Goal: Task Accomplishment & Management: Manage account settings

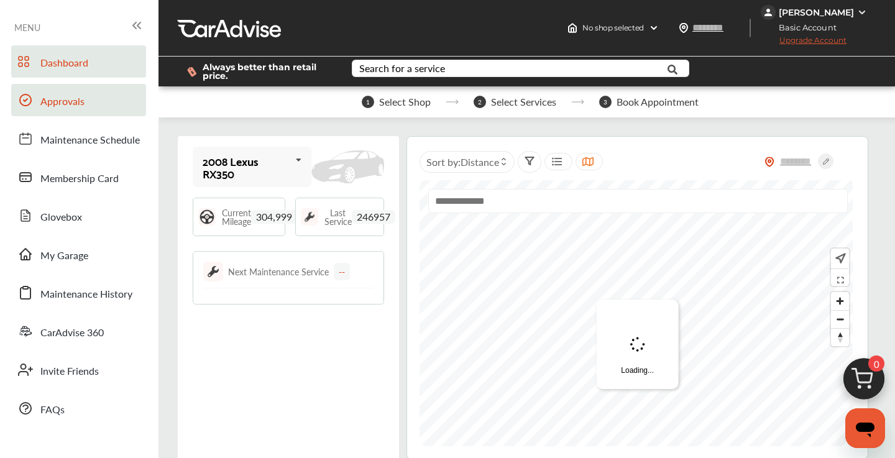
click at [83, 106] on span "Approvals" at bounding box center [62, 102] width 44 height 16
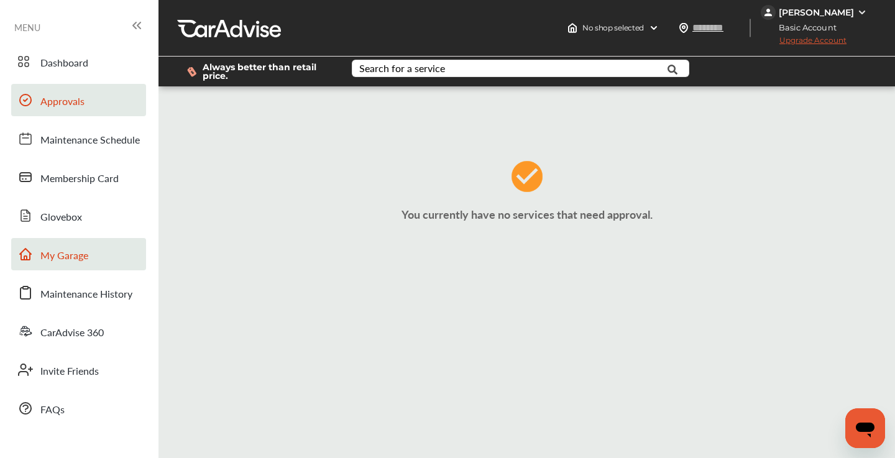
click at [75, 252] on span "My Garage" at bounding box center [64, 256] width 48 height 16
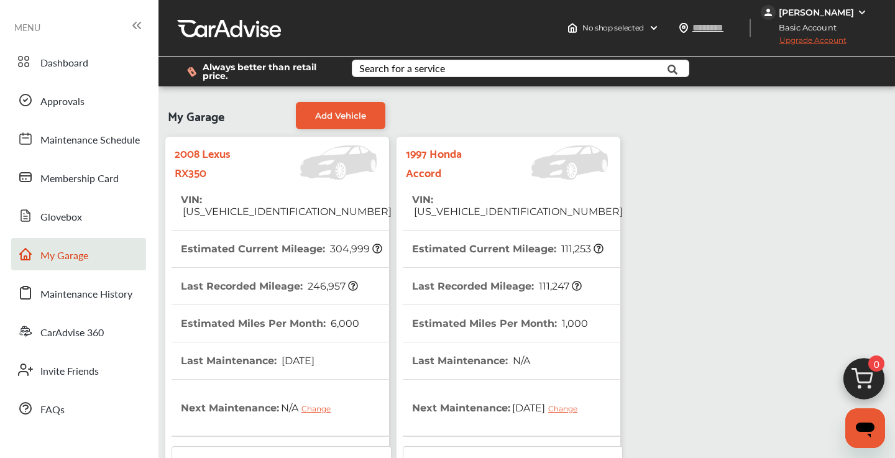
click at [599, 182] on tr "VIN : [US_VEHICLE_IDENTIFICATION_NUMBER]" at bounding box center [513, 206] width 220 height 49
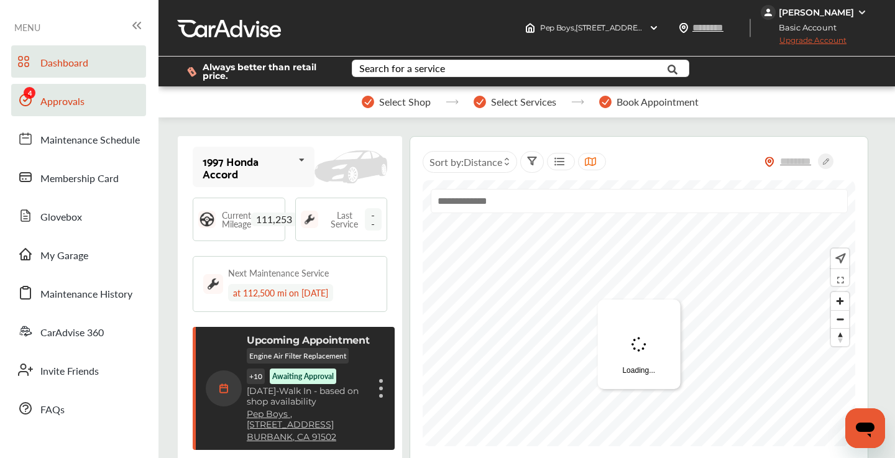
click at [93, 104] on link "Approvals" at bounding box center [78, 100] width 135 height 32
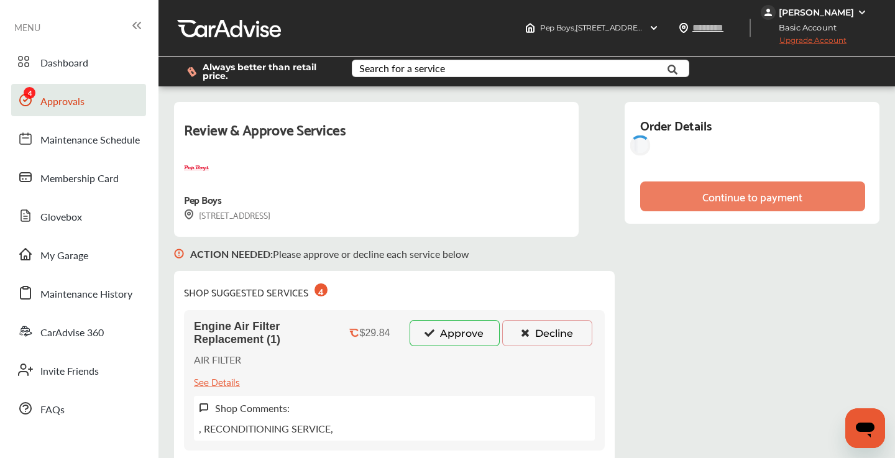
click at [524, 336] on icon at bounding box center [525, 332] width 12 height 9
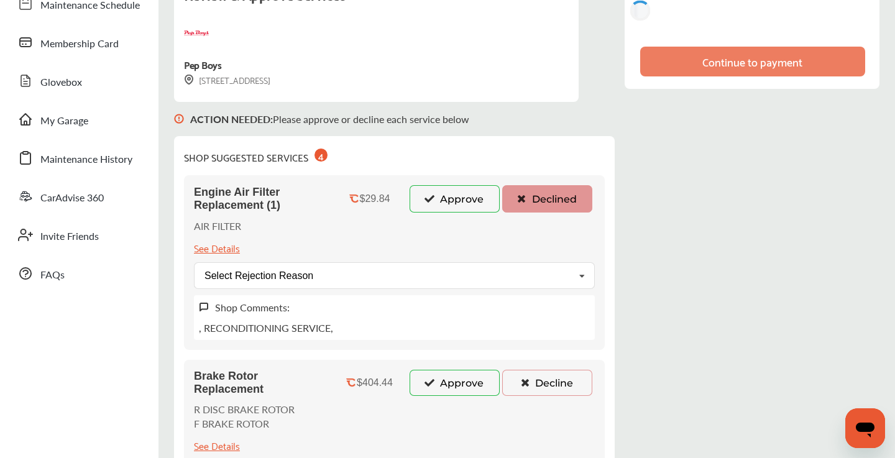
scroll to position [166, 0]
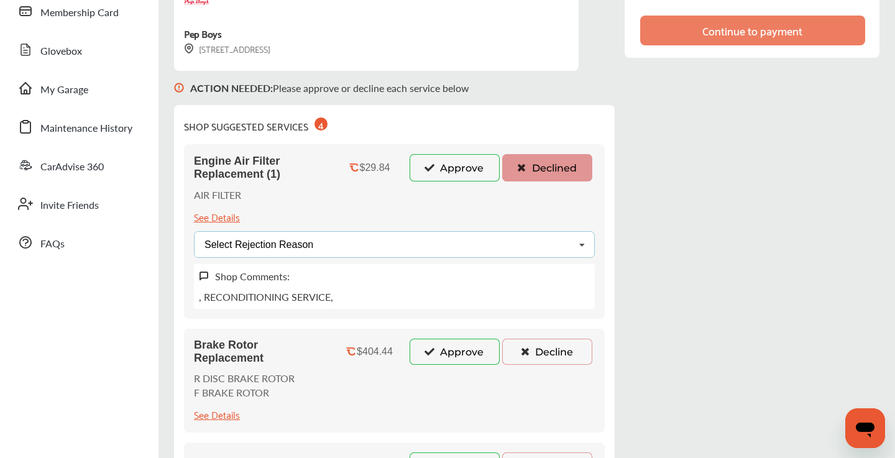
click at [472, 246] on div "Select Rejection Reason Price Not Required More Info Needed Other" at bounding box center [394, 244] width 401 height 27
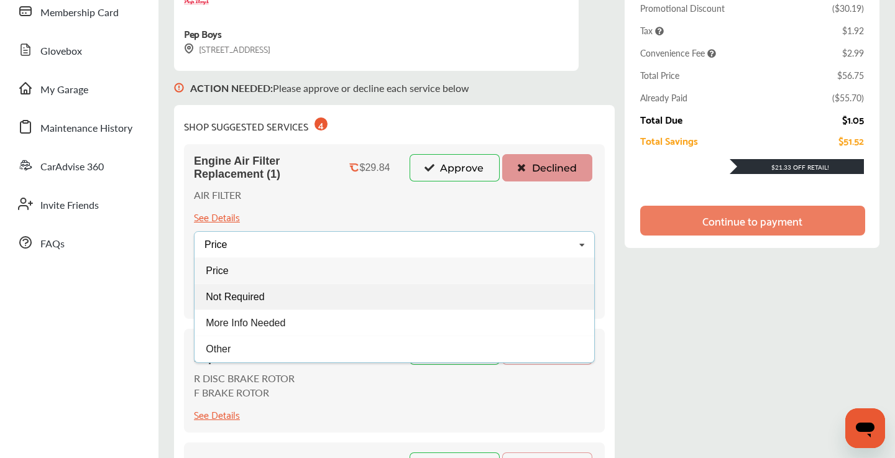
click at [341, 294] on div "Not Required" at bounding box center [395, 297] width 400 height 26
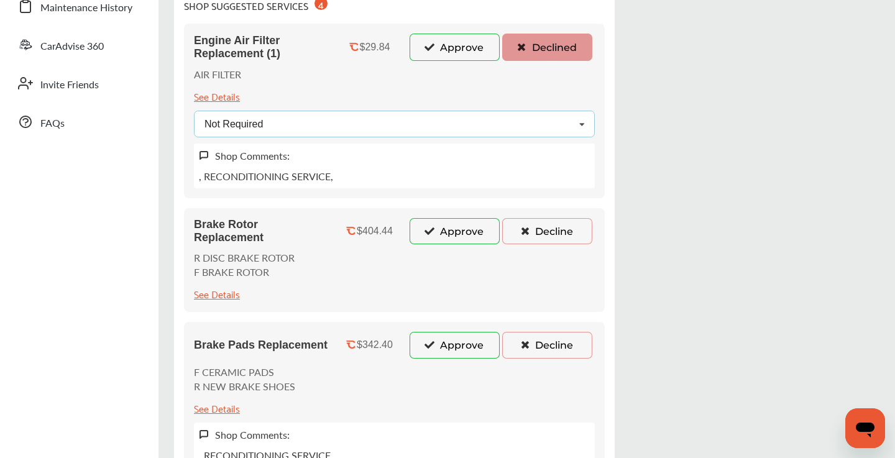
scroll to position [323, 0]
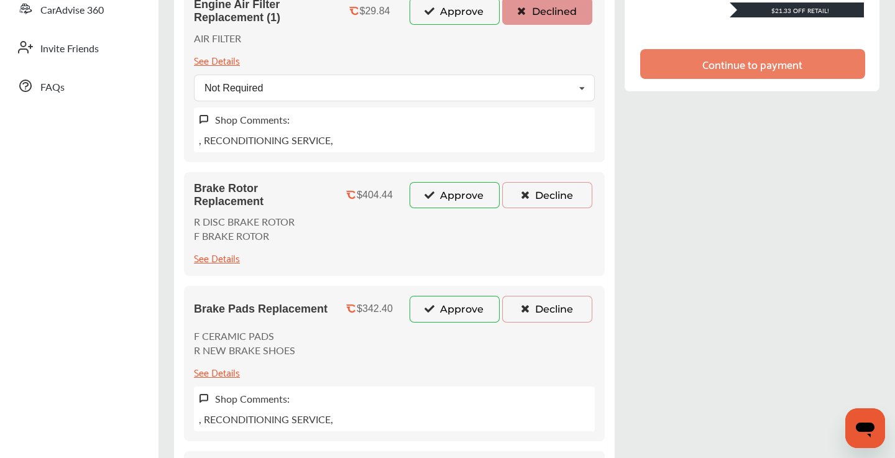
click at [542, 195] on button "Decline" at bounding box center [547, 195] width 90 height 26
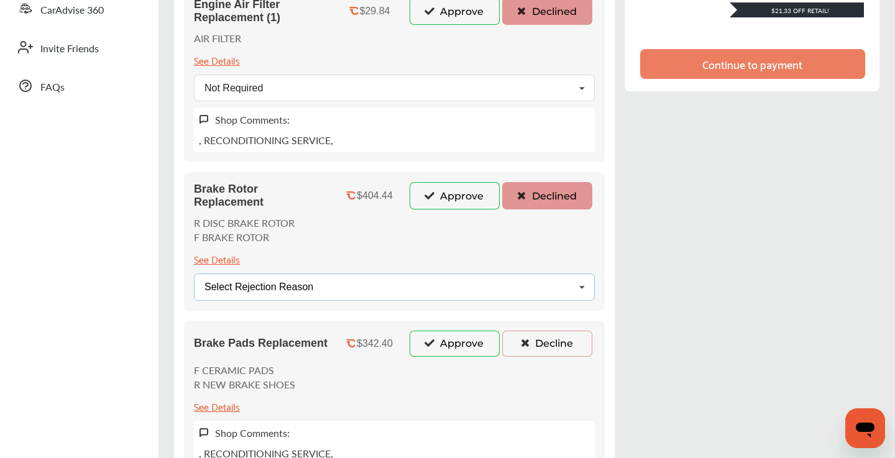
click at [399, 287] on div "Select Rejection Reason Price Not Required More Info Needed Other" at bounding box center [394, 287] width 401 height 27
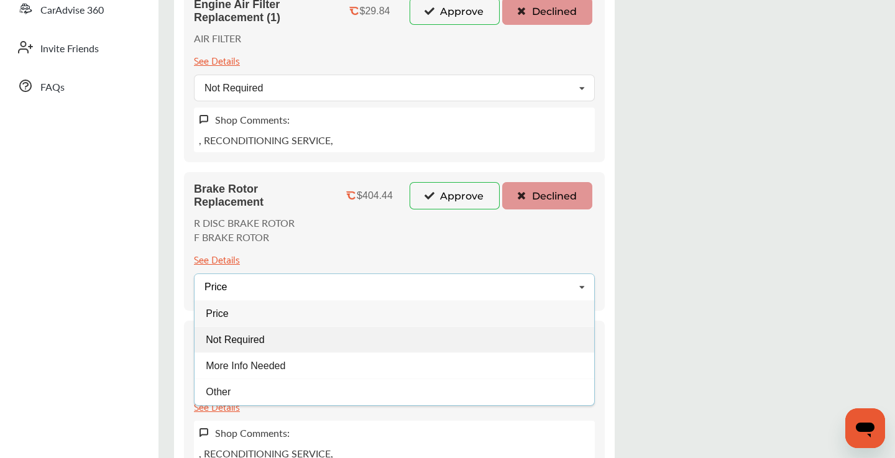
click at [257, 340] on span "Not Required" at bounding box center [235, 339] width 58 height 11
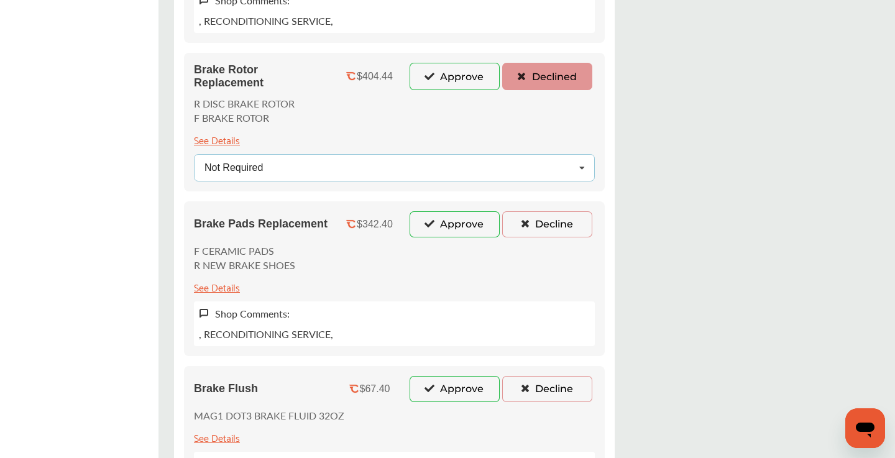
scroll to position [454, 0]
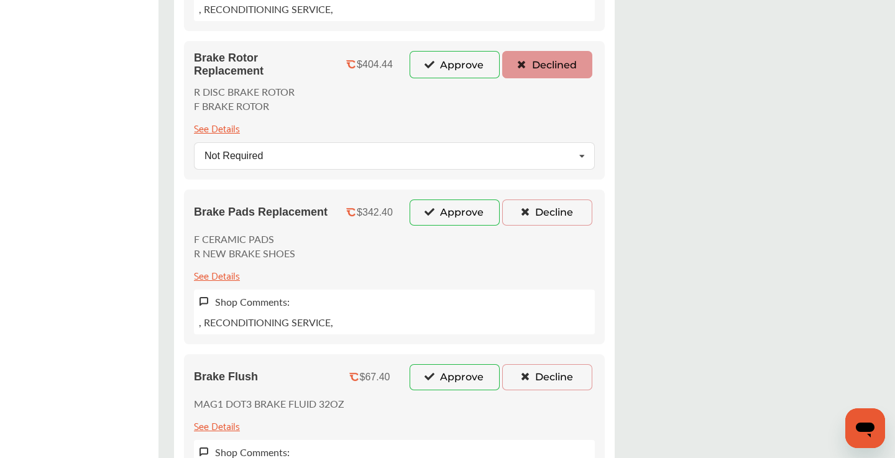
click at [530, 215] on icon at bounding box center [525, 211] width 12 height 9
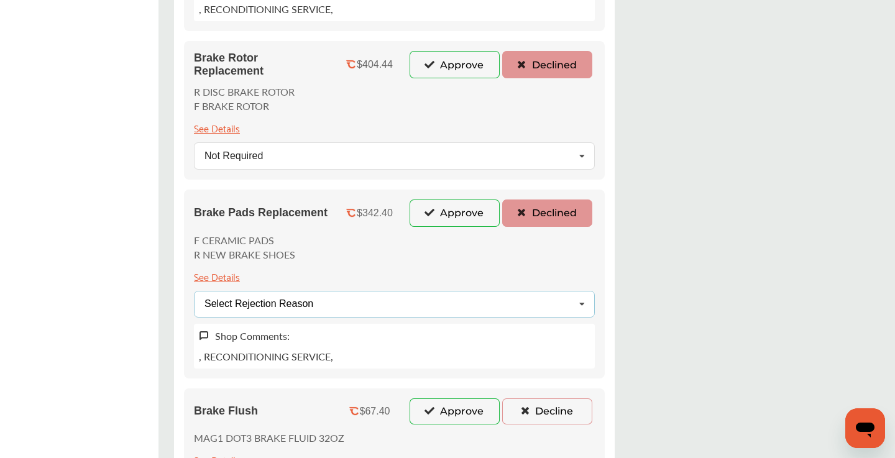
click at [405, 308] on div "Select Rejection Reason Price Not Required More Info Needed Other" at bounding box center [394, 304] width 401 height 27
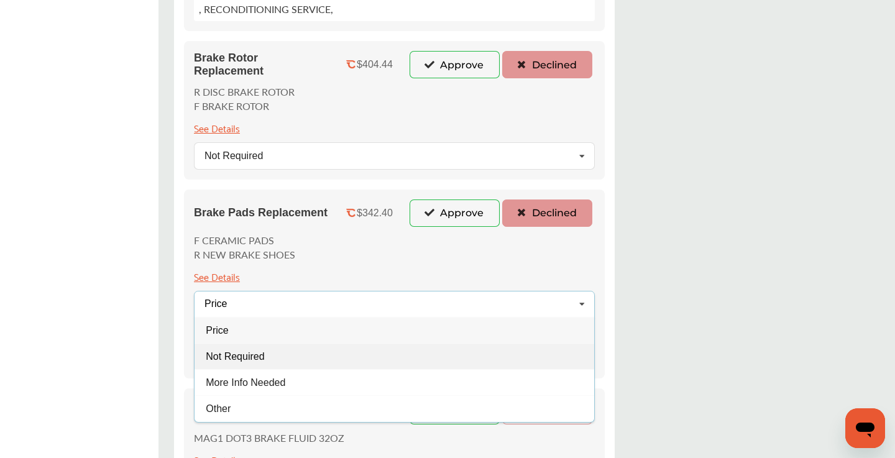
click at [282, 359] on div "Not Required" at bounding box center [395, 356] width 400 height 26
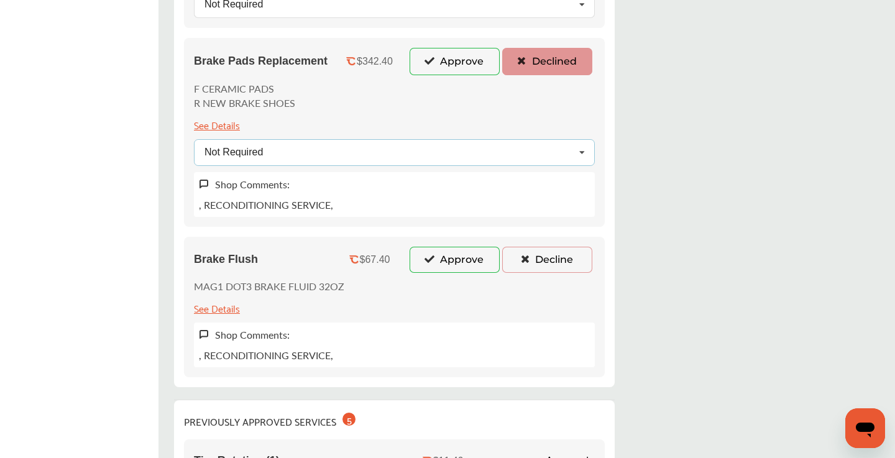
scroll to position [621, 0]
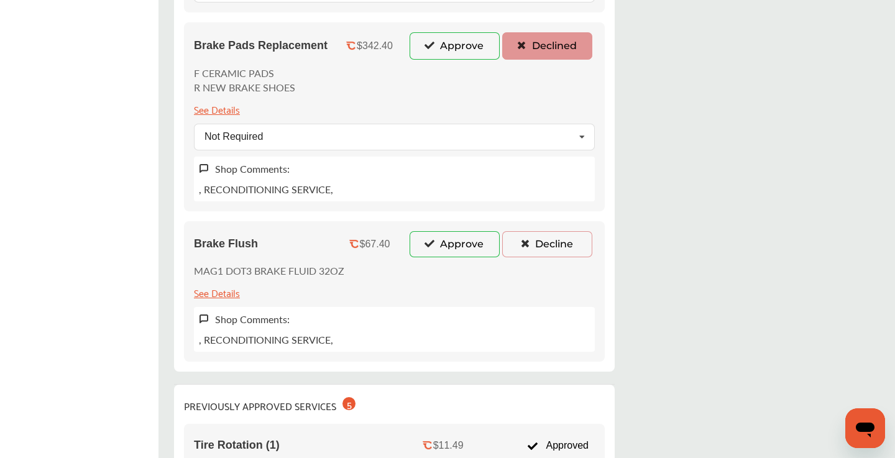
click at [543, 247] on button "Decline" at bounding box center [547, 244] width 90 height 26
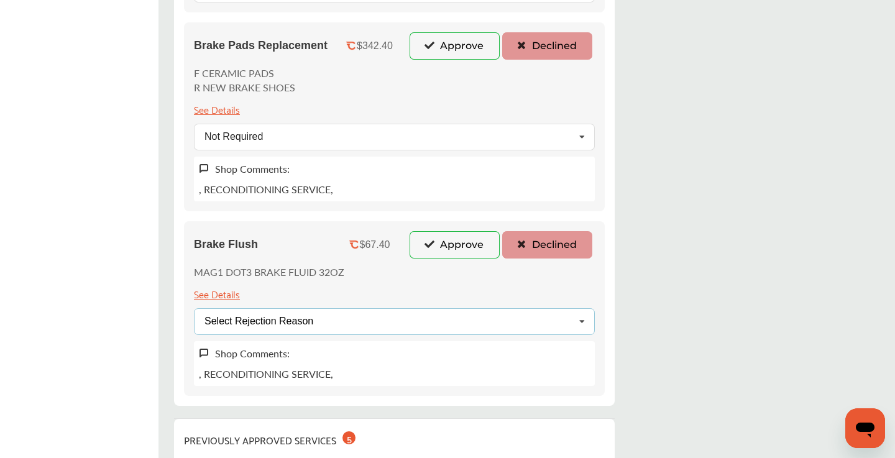
click at [395, 323] on div "Select Rejection Reason Price Not Required More Info Needed Other" at bounding box center [394, 321] width 401 height 27
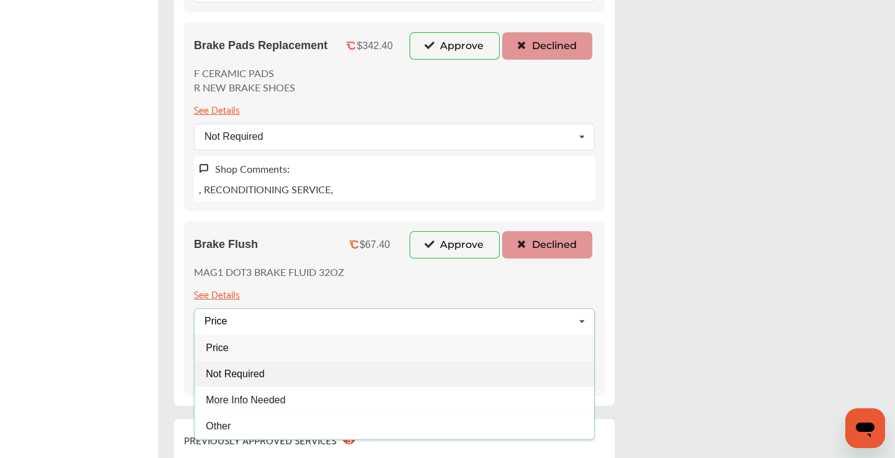
click at [259, 371] on span "Not Required" at bounding box center [235, 374] width 58 height 11
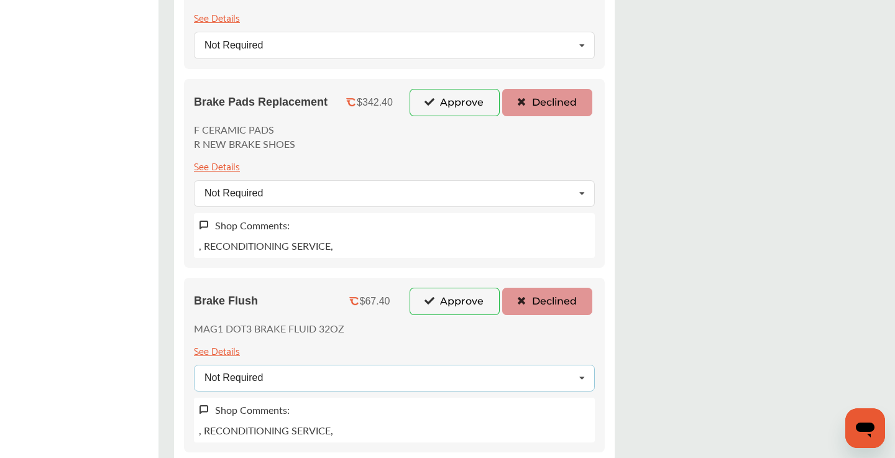
scroll to position [522, 0]
